Goal: Contribute content: Add original content to the website for others to see

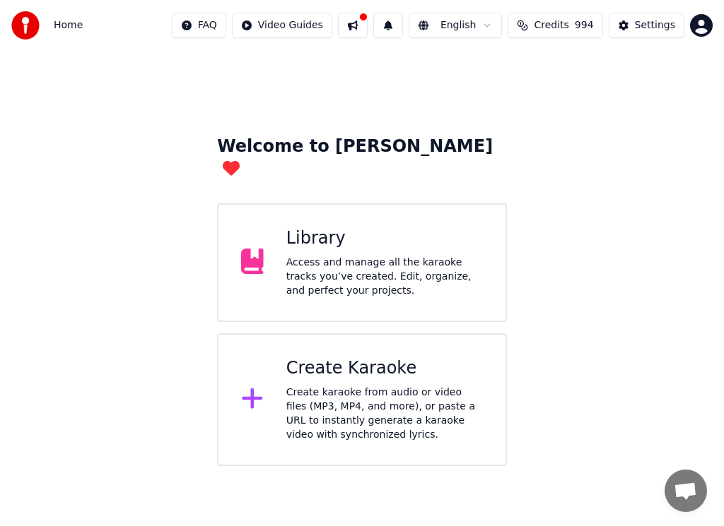
click at [321, 228] on div "Library" at bounding box center [384, 239] width 196 height 23
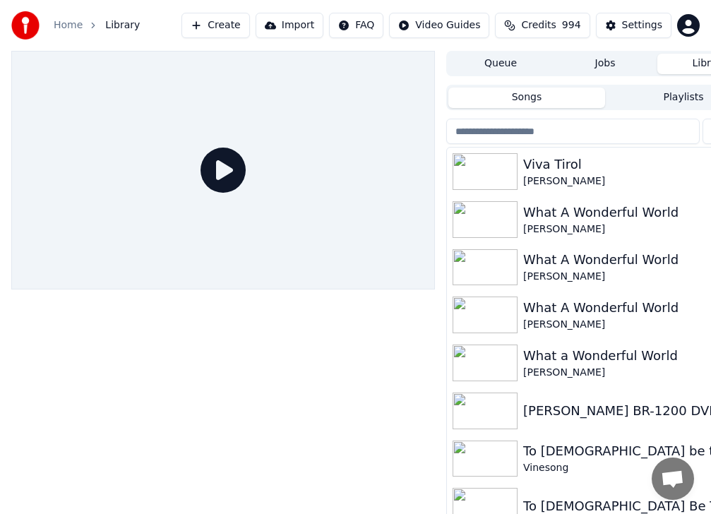
scroll to position [28, 0]
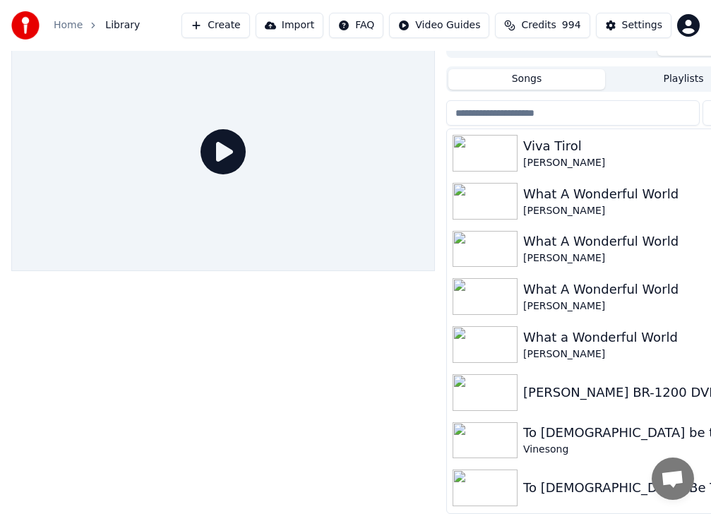
click at [315, 25] on button "Import" at bounding box center [290, 25] width 68 height 25
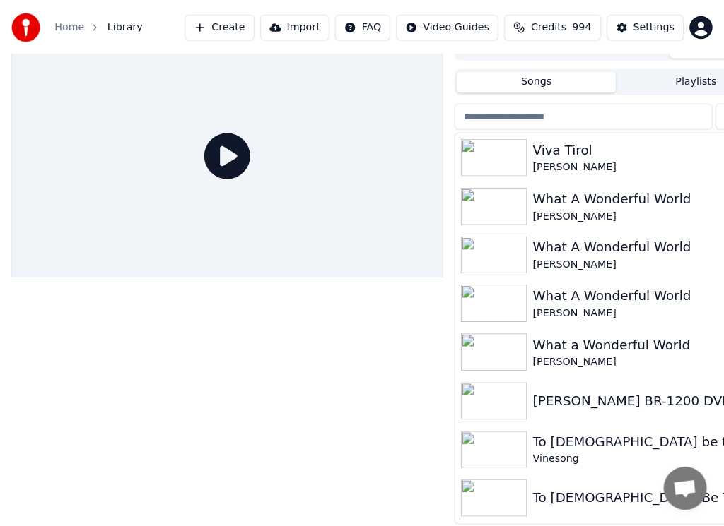
scroll to position [16, 0]
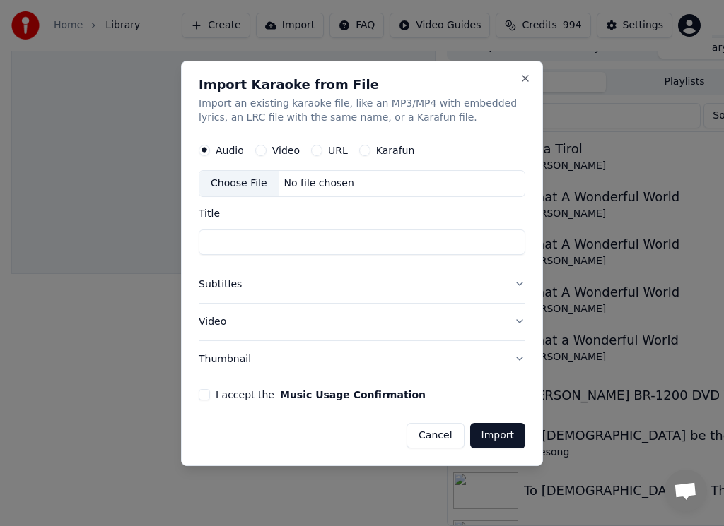
click at [242, 237] on input "Title" at bounding box center [362, 242] width 326 height 25
type input "***"
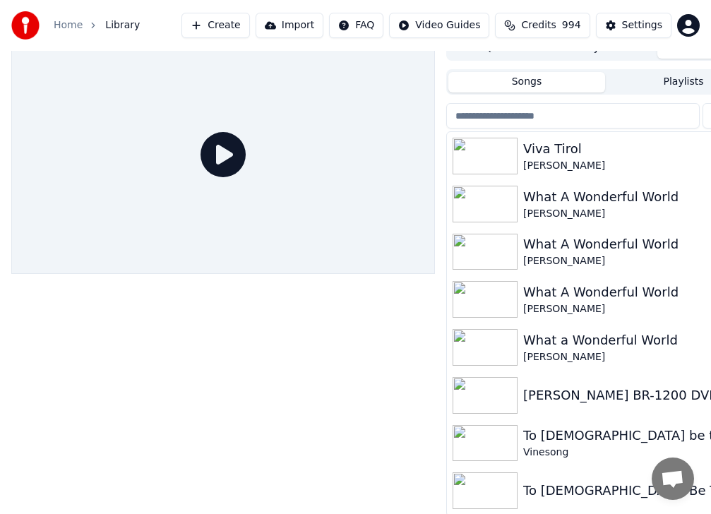
click at [315, 21] on button "Import" at bounding box center [290, 25] width 68 height 25
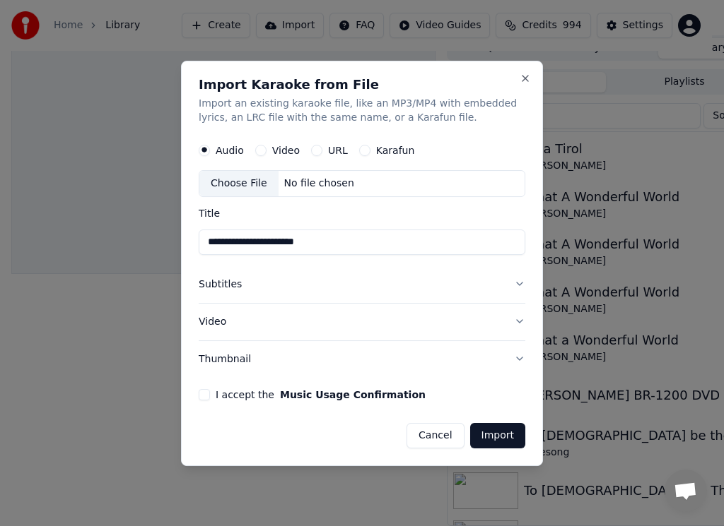
type input "**********"
click at [203, 394] on button "I accept the Music Usage Confirmation" at bounding box center [204, 394] width 11 height 11
click at [495, 437] on button "Import" at bounding box center [497, 435] width 55 height 25
click at [499, 438] on button "Import" at bounding box center [497, 435] width 55 height 25
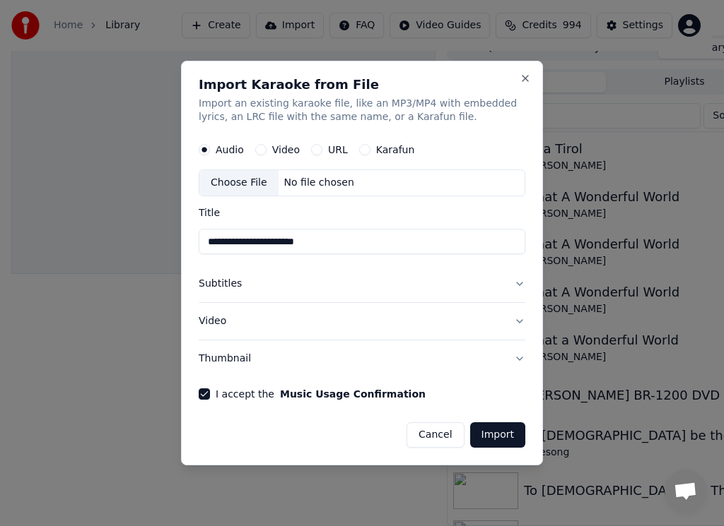
click at [313, 150] on button "URL" at bounding box center [316, 150] width 11 height 11
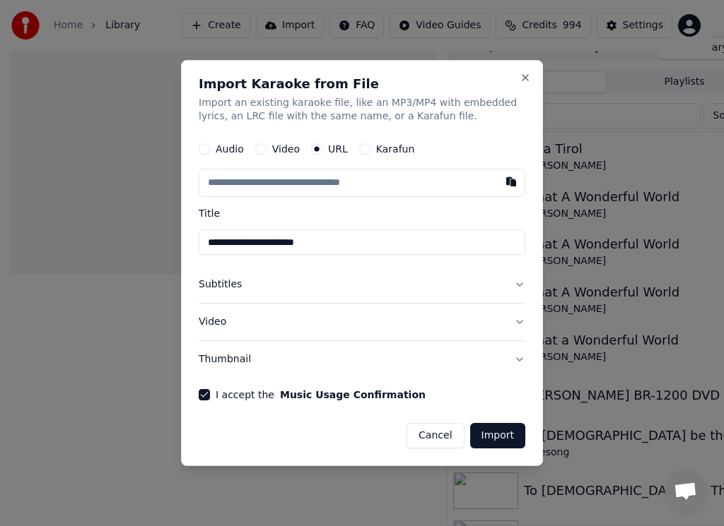
click at [501, 430] on button "Import" at bounding box center [497, 435] width 55 height 25
click at [497, 428] on button "Import" at bounding box center [497, 435] width 55 height 25
click at [500, 431] on button "Import" at bounding box center [497, 435] width 55 height 25
click at [502, 432] on button "Import" at bounding box center [497, 435] width 55 height 25
click at [504, 435] on button "Import" at bounding box center [497, 435] width 55 height 25
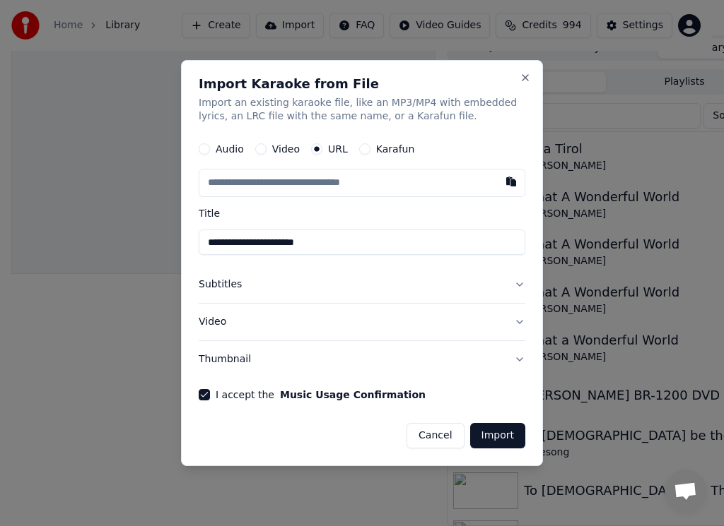
click at [260, 150] on button "Video" at bounding box center [260, 149] width 11 height 11
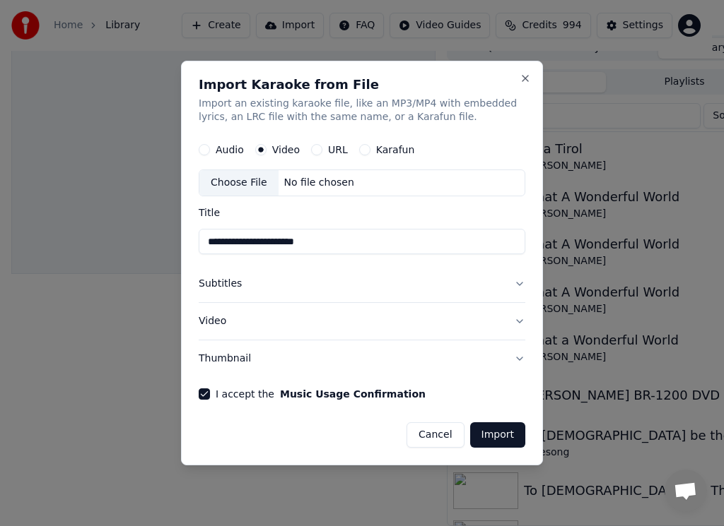
click at [505, 428] on button "Import" at bounding box center [497, 435] width 55 height 25
click at [312, 152] on button "URL" at bounding box center [316, 150] width 11 height 11
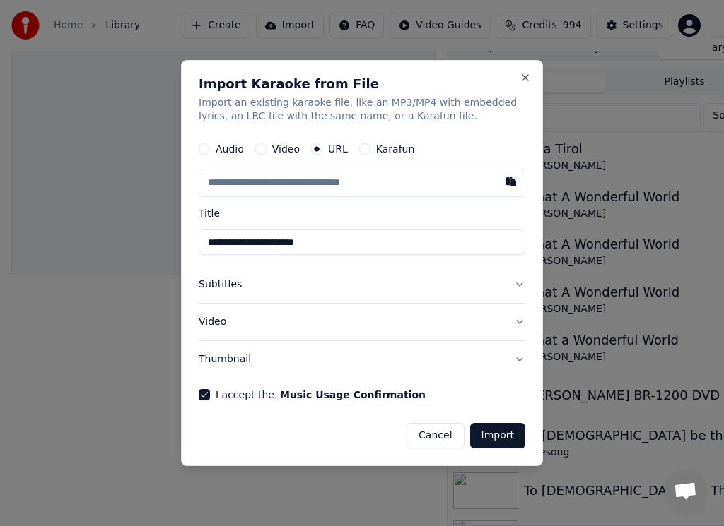
drag, startPoint x: 318, startPoint y: 245, endPoint x: 220, endPoint y: 241, distance: 98.3
click at [205, 242] on input "**********" at bounding box center [362, 242] width 326 height 25
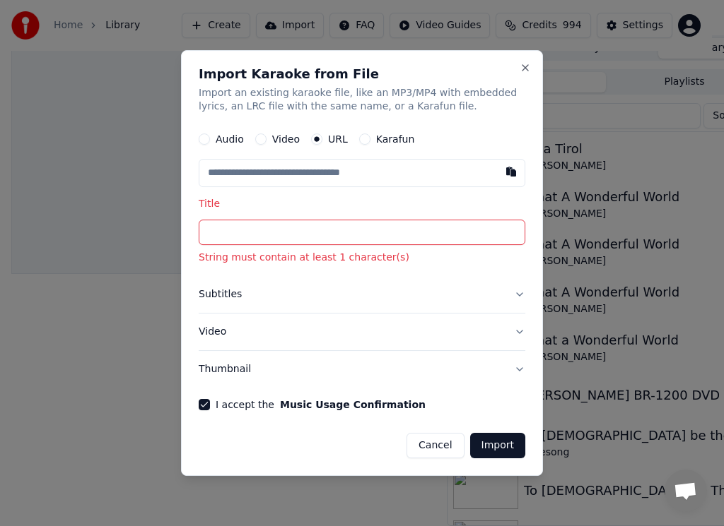
click at [231, 172] on input "text" at bounding box center [362, 174] width 326 height 28
paste input "**********"
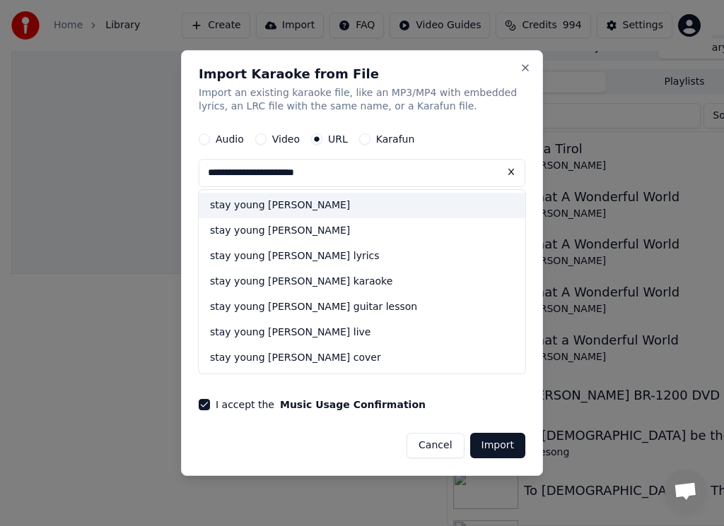
click at [238, 204] on div "stay young [PERSON_NAME]" at bounding box center [362, 206] width 326 height 25
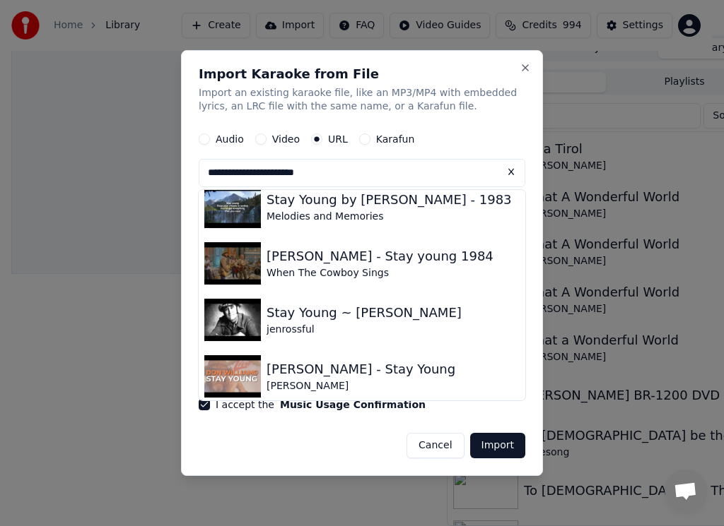
scroll to position [0, 0]
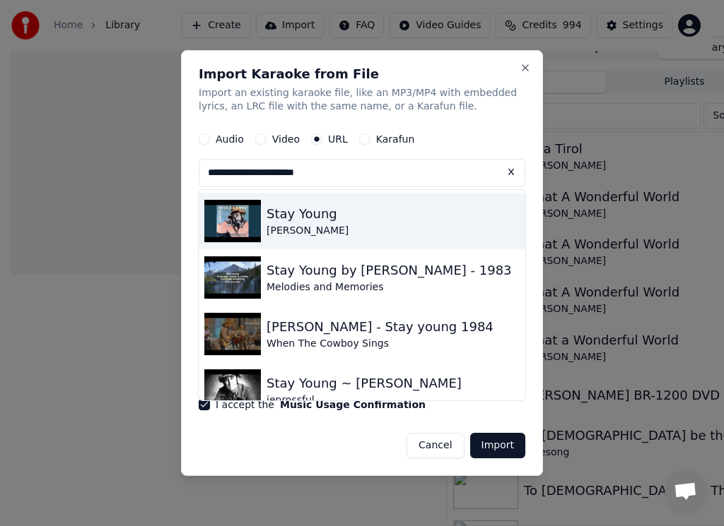
click at [233, 224] on img at bounding box center [232, 222] width 57 height 42
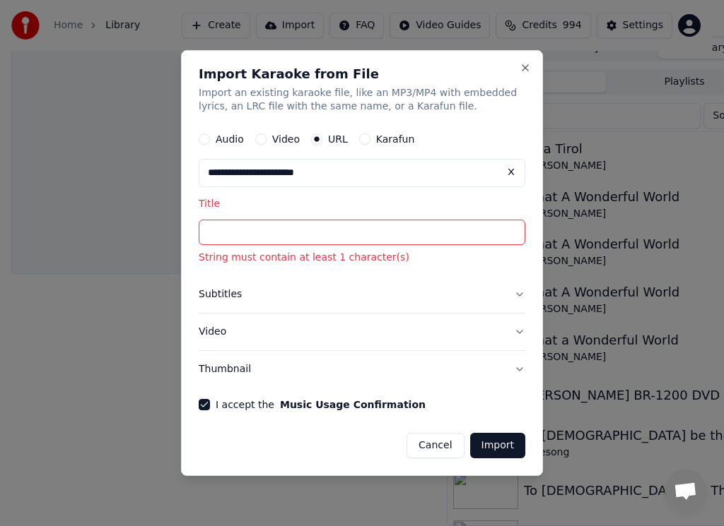
type input "**********"
click at [502, 442] on button "Import" at bounding box center [497, 445] width 55 height 25
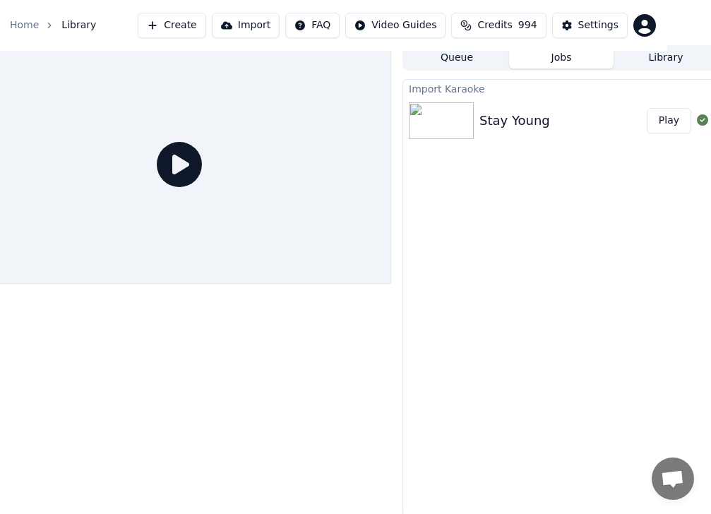
scroll to position [6, 53]
